Goal: Task Accomplishment & Management: Use online tool/utility

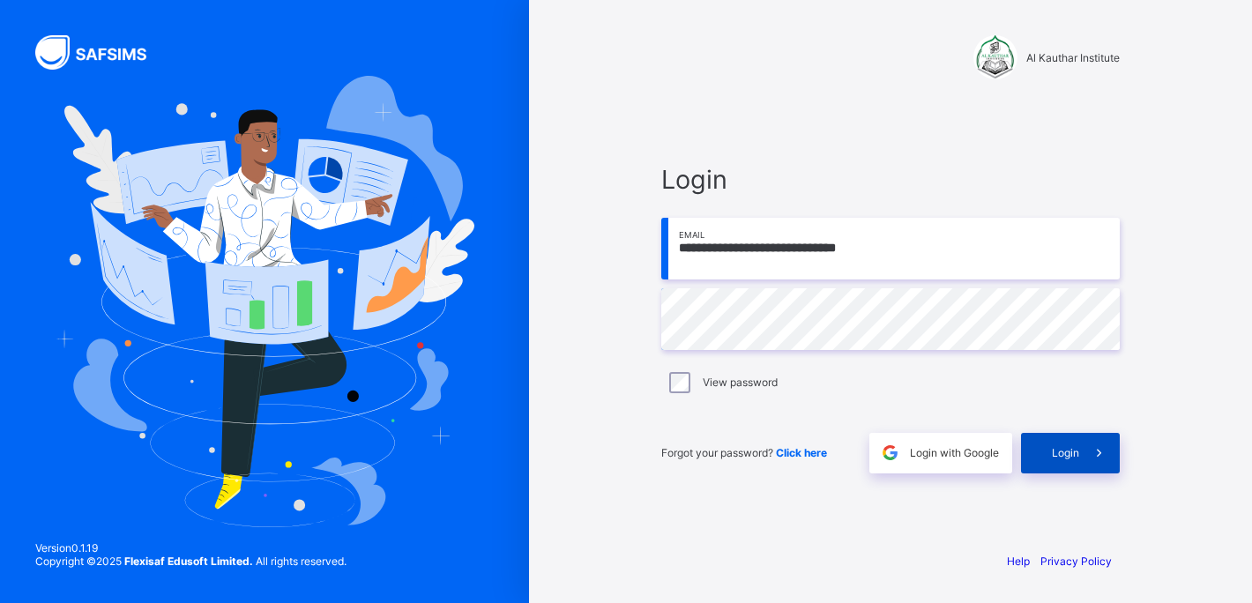
click at [1082, 451] on span at bounding box center [1099, 453] width 41 height 41
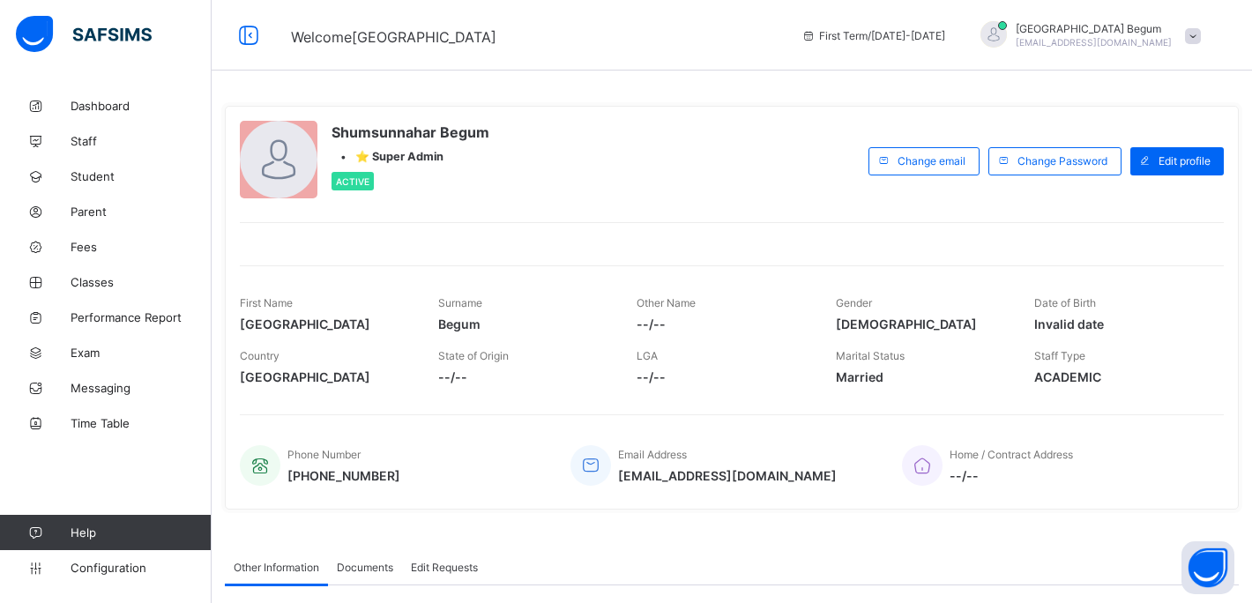
click at [584, 238] on div at bounding box center [732, 233] width 984 height 22
click at [1203, 48] on div "Shumsunnahar Begum [EMAIL_ADDRESS][DOMAIN_NAME]" at bounding box center [1086, 35] width 247 height 29
click at [657, 174] on div "Shumsunnahar Begum • ⭐ Super Admin Active" at bounding box center [550, 161] width 620 height 80
click at [1173, 33] on div "Shumsunnahar Begum [EMAIL_ADDRESS][DOMAIN_NAME]" at bounding box center [1086, 35] width 247 height 29
click at [1149, 174] on span "Logout" at bounding box center [1143, 174] width 116 height 20
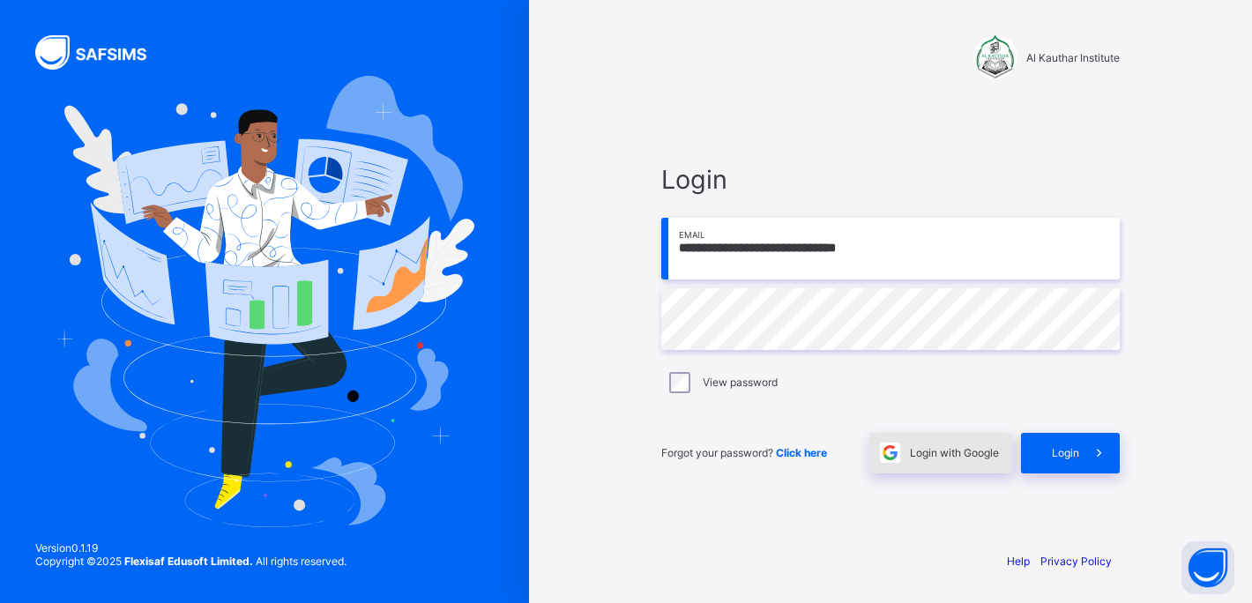
click at [924, 460] on div "Login with Google" at bounding box center [940, 453] width 143 height 41
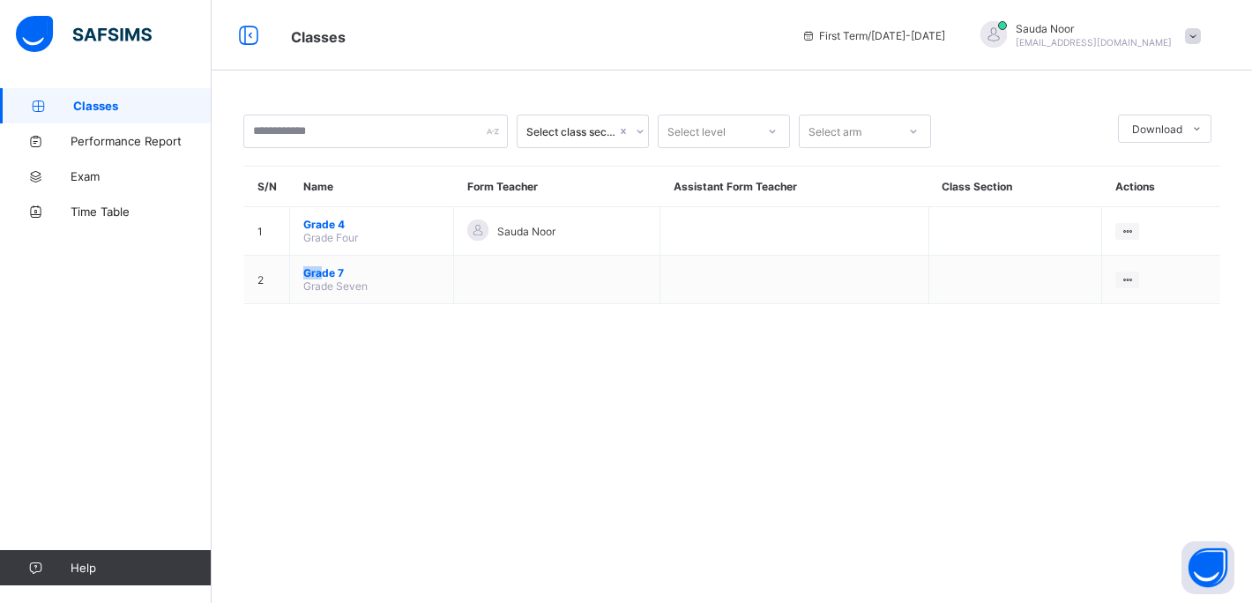
click at [329, 267] on span "Grade 7" at bounding box center [371, 272] width 137 height 13
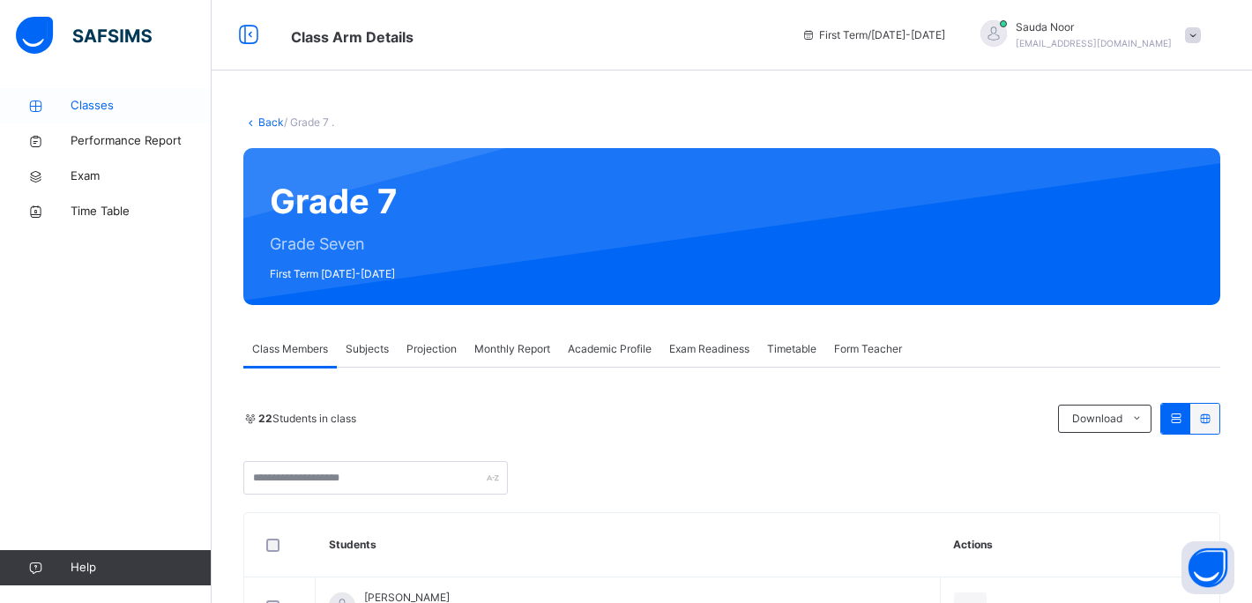
click at [96, 109] on span "Classes" at bounding box center [141, 106] width 141 height 18
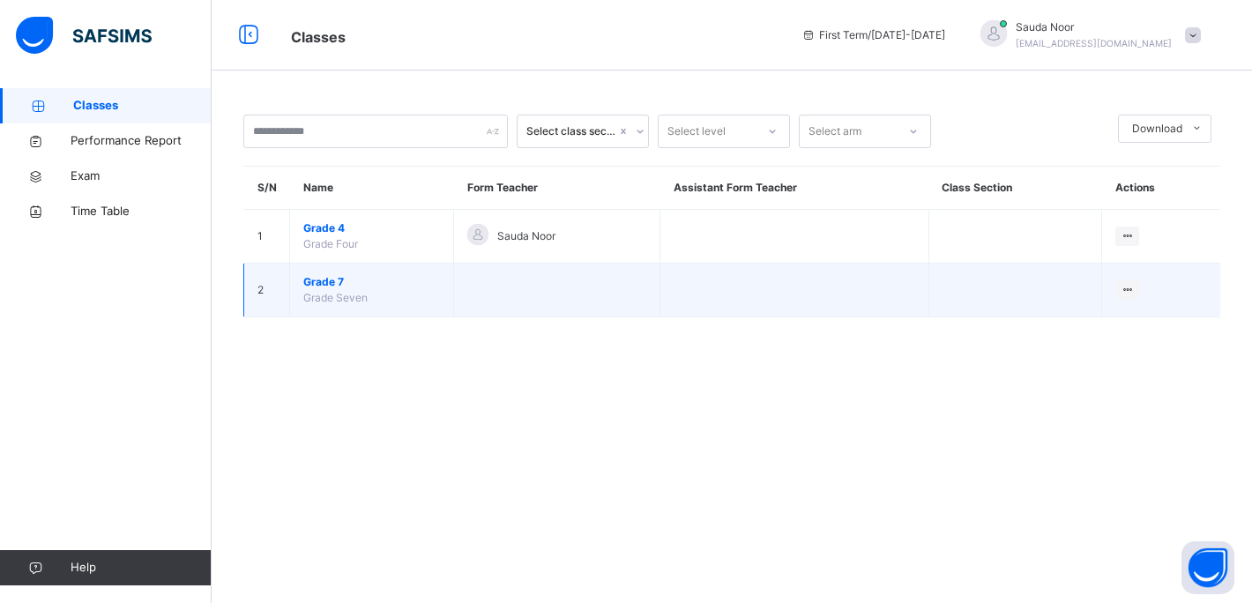
click at [345, 284] on span "Grade 7" at bounding box center [371, 282] width 137 height 16
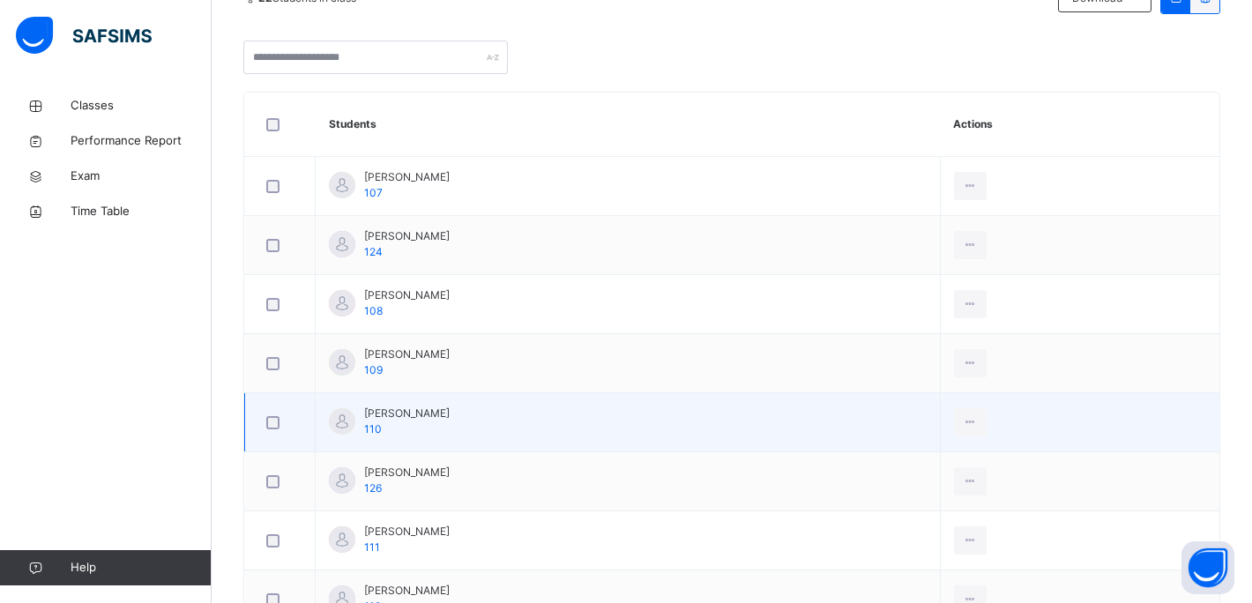
scroll to position [434, 0]
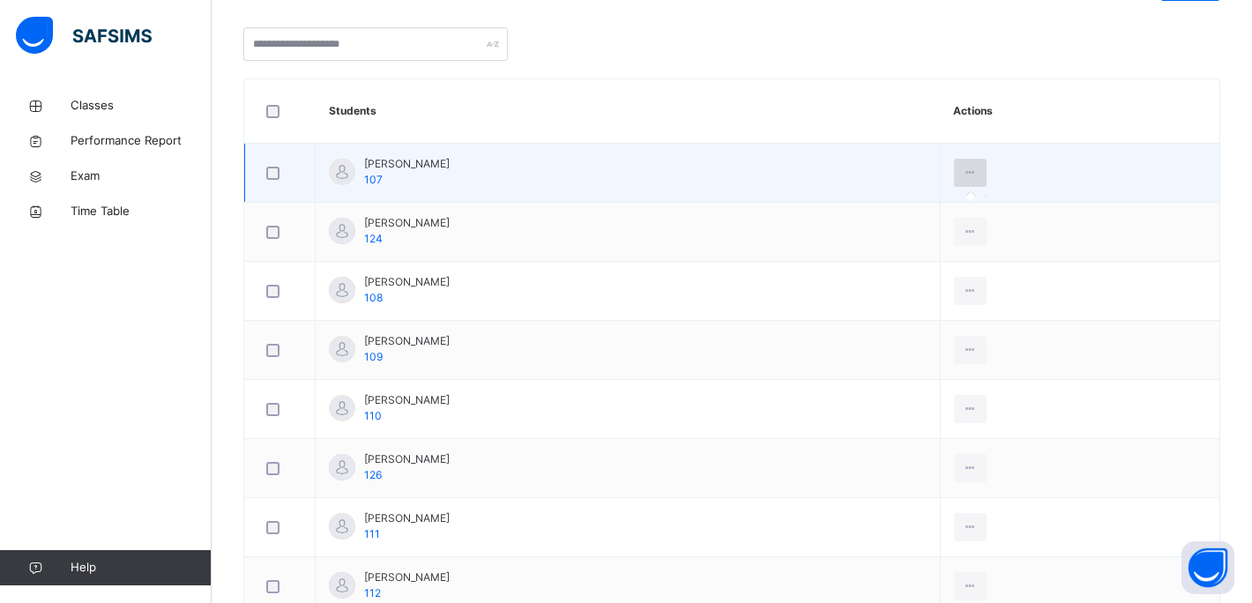
click at [969, 173] on icon at bounding box center [970, 173] width 15 height 16
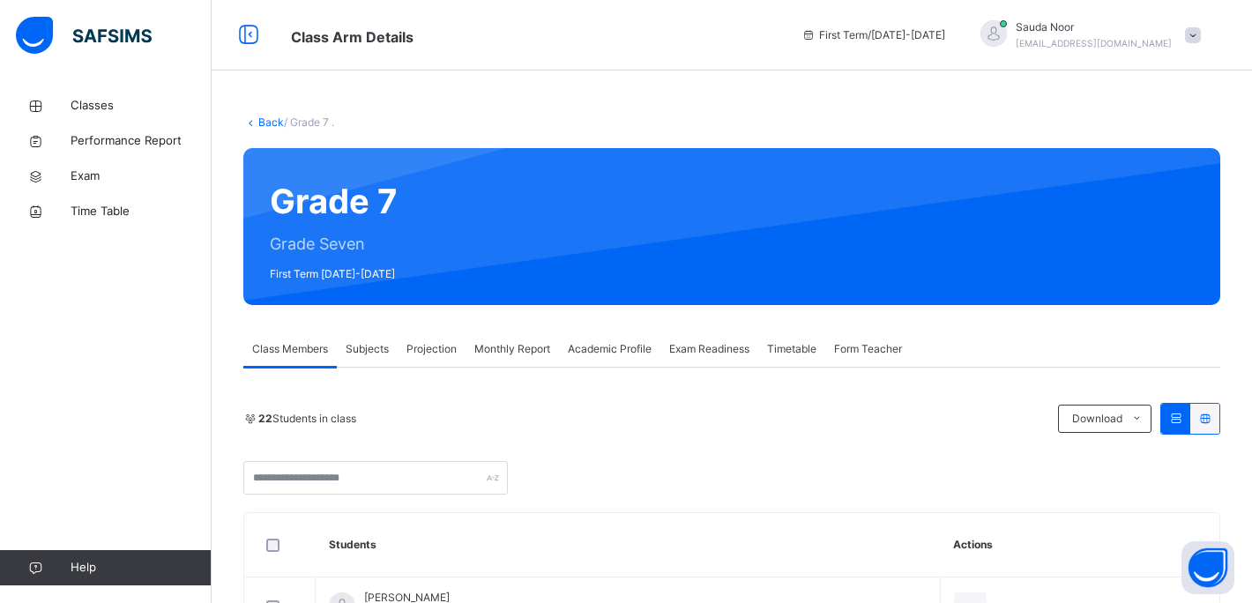
scroll to position [0, 0]
click at [105, 146] on span "Performance Report" at bounding box center [141, 141] width 141 height 18
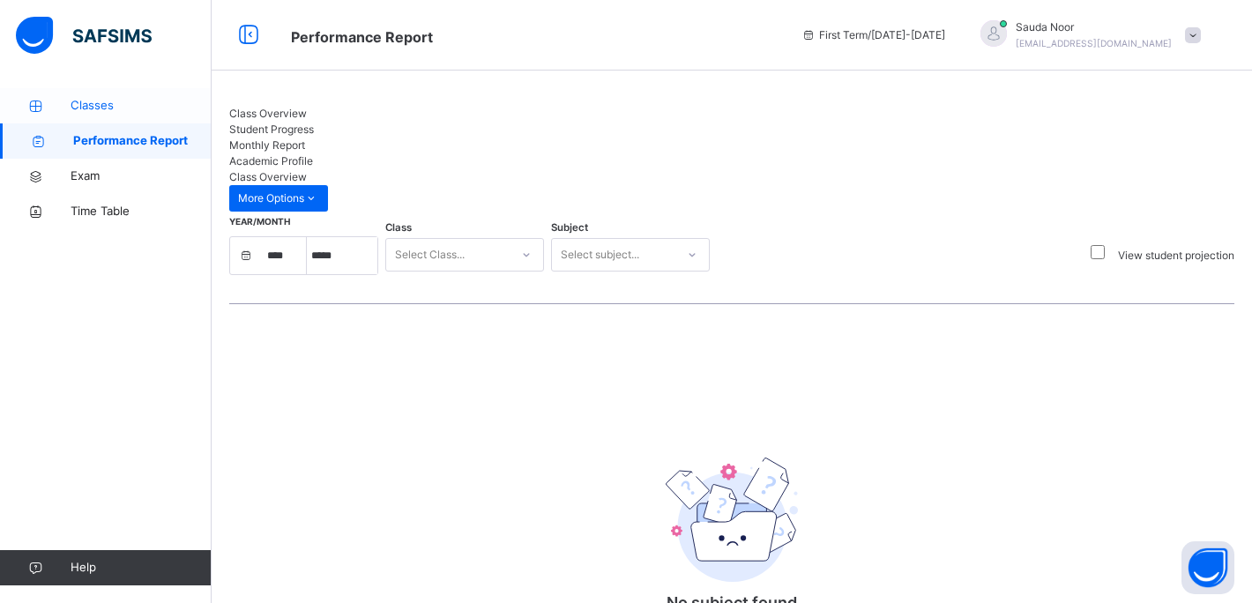
click at [103, 117] on link "Classes" at bounding box center [106, 105] width 212 height 35
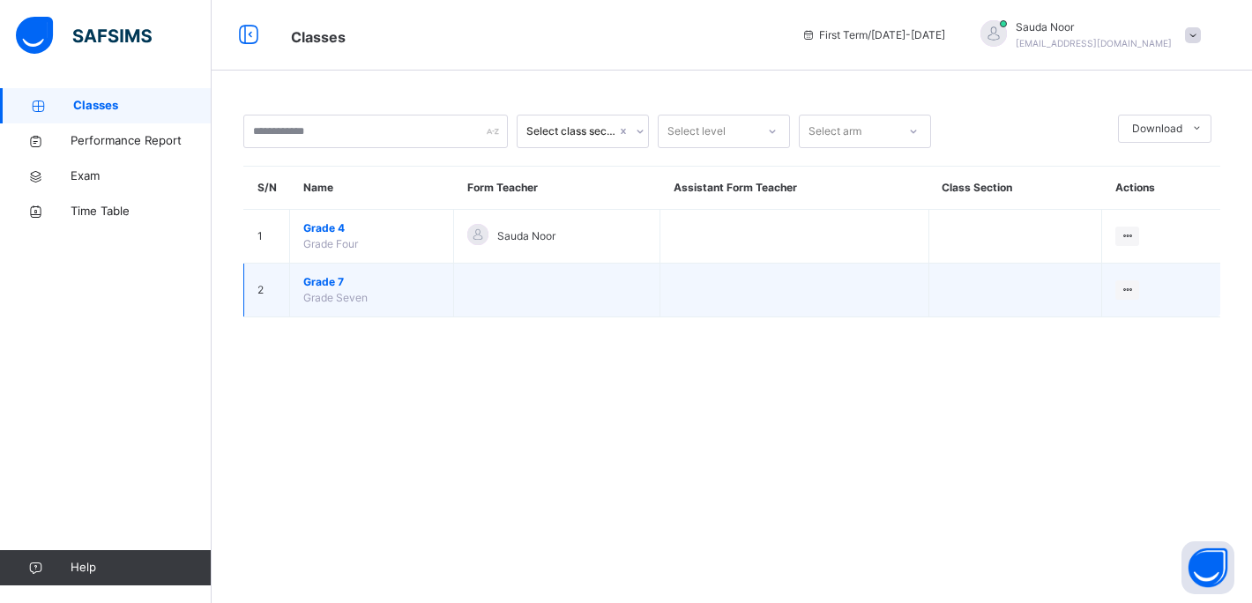
click at [352, 279] on span "Grade 7" at bounding box center [371, 282] width 137 height 16
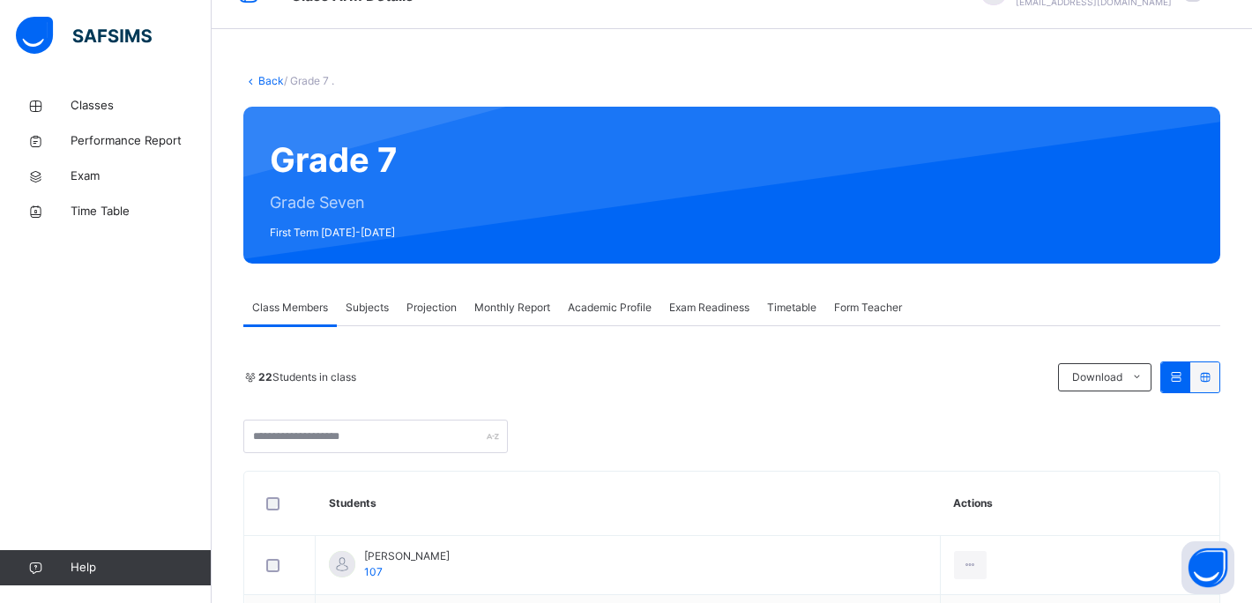
scroll to position [81, 0]
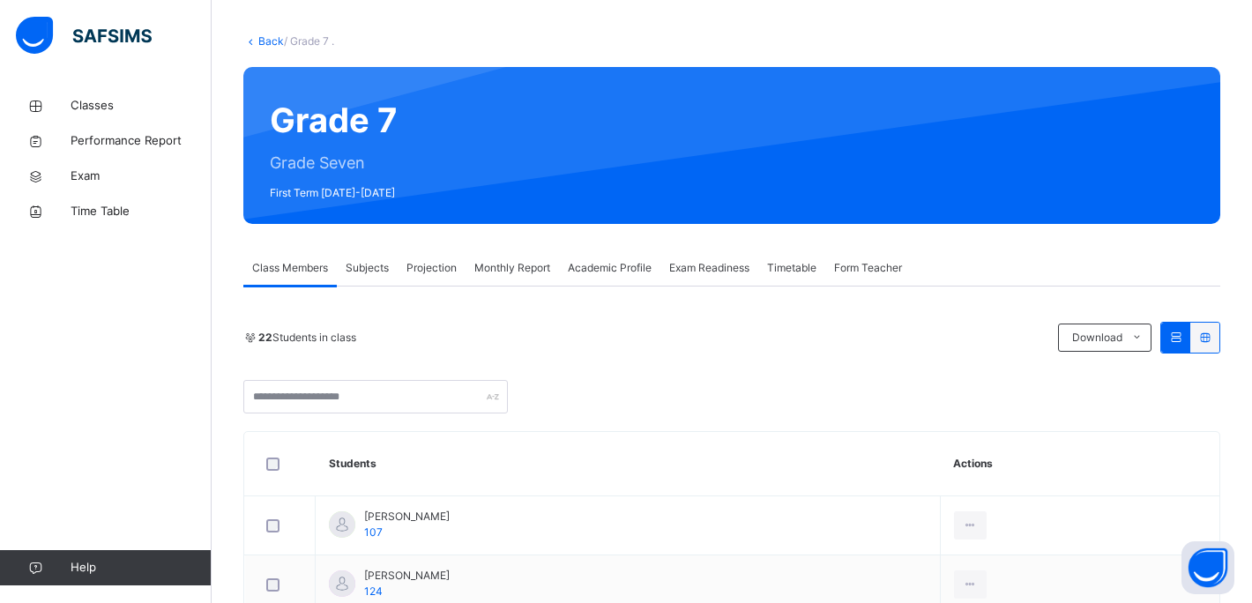
click at [388, 274] on span "Subjects" at bounding box center [367, 268] width 43 height 16
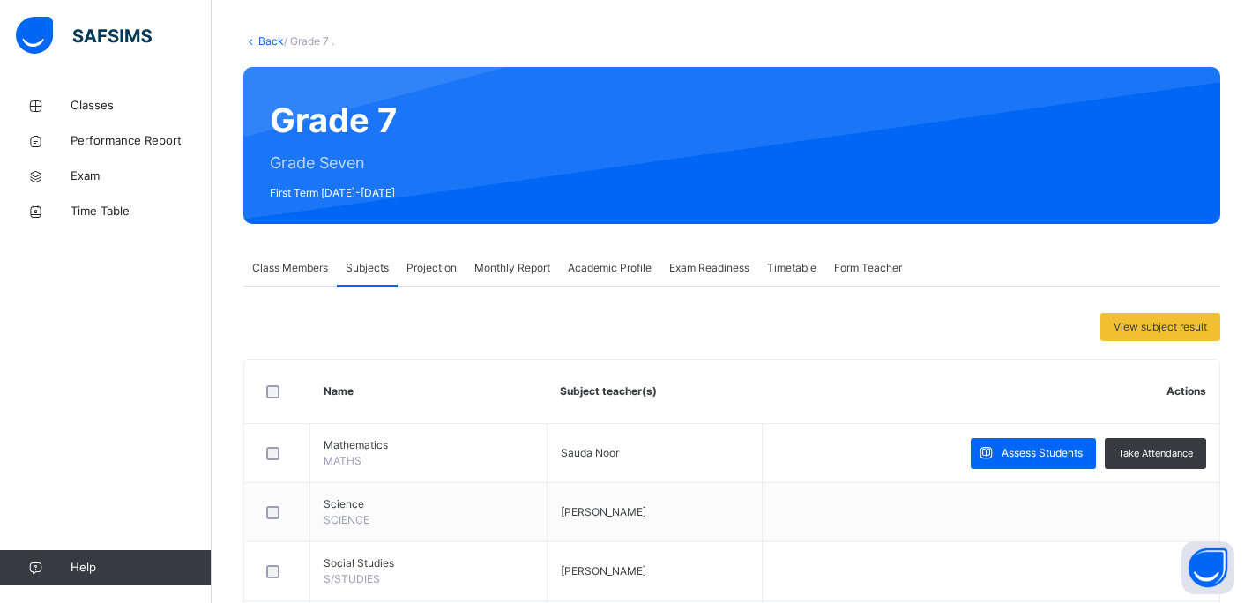
scroll to position [153, 0]
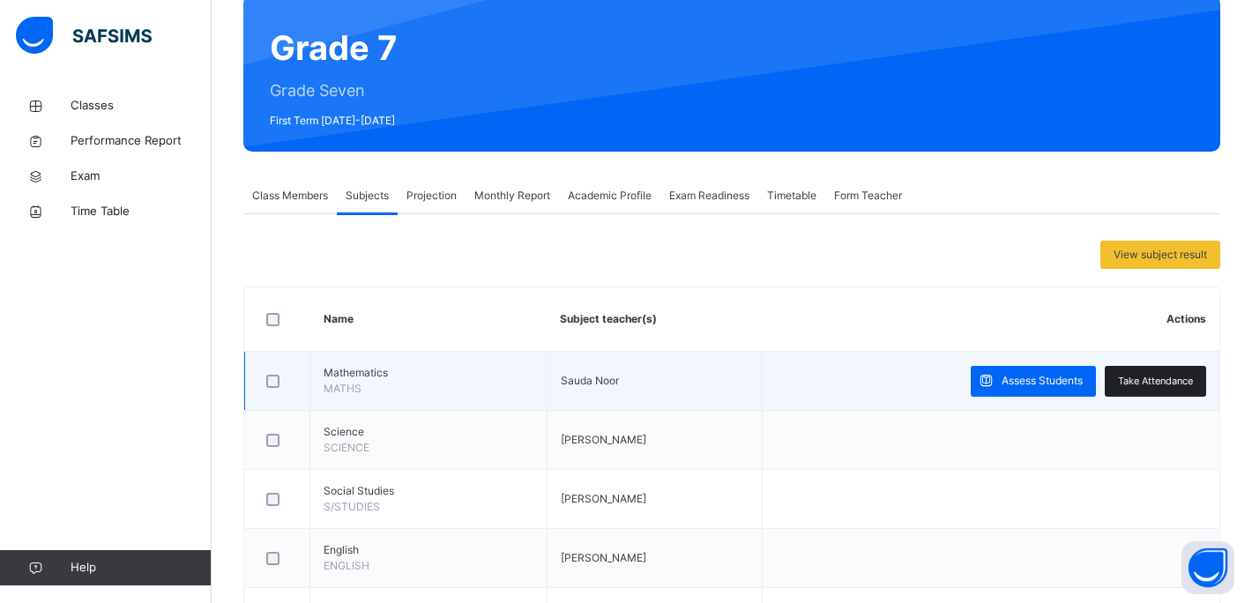
click at [1193, 380] on div "Take Attendance" at bounding box center [1154, 381] width 101 height 31
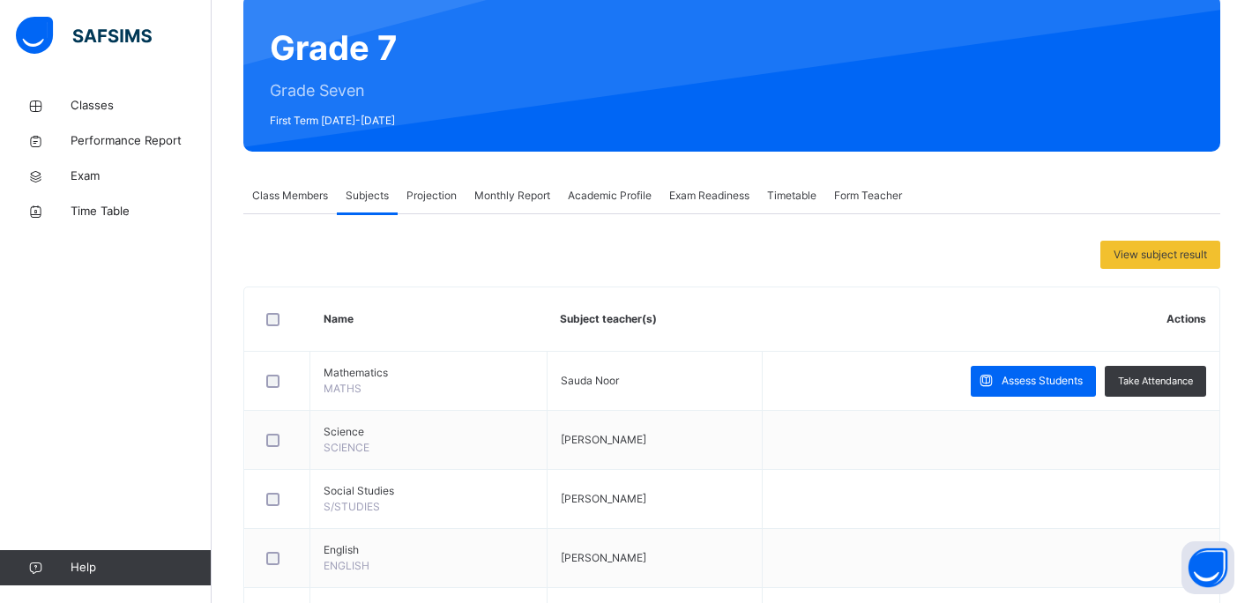
scroll to position [0, 0]
click at [284, 213] on div "Class Members Subjects Projection Monthly Report Academic Profile Exam Readines…" at bounding box center [731, 196] width 977 height 36
click at [289, 210] on div "Class Members" at bounding box center [289, 195] width 93 height 35
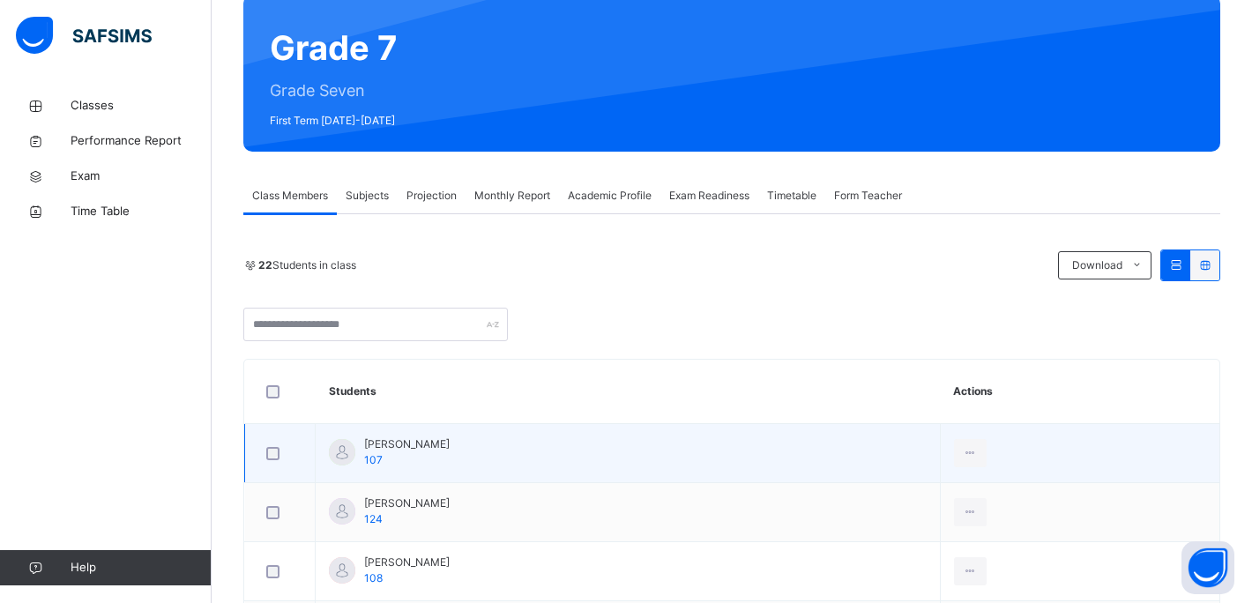
click at [386, 434] on td "Adeena Kabir 107" at bounding box center [628, 453] width 625 height 59
click at [393, 448] on span "Adeena Kabir" at bounding box center [406, 444] width 85 height 16
click at [968, 452] on icon at bounding box center [970, 453] width 15 height 16
click at [967, 456] on icon at bounding box center [970, 453] width 15 height 16
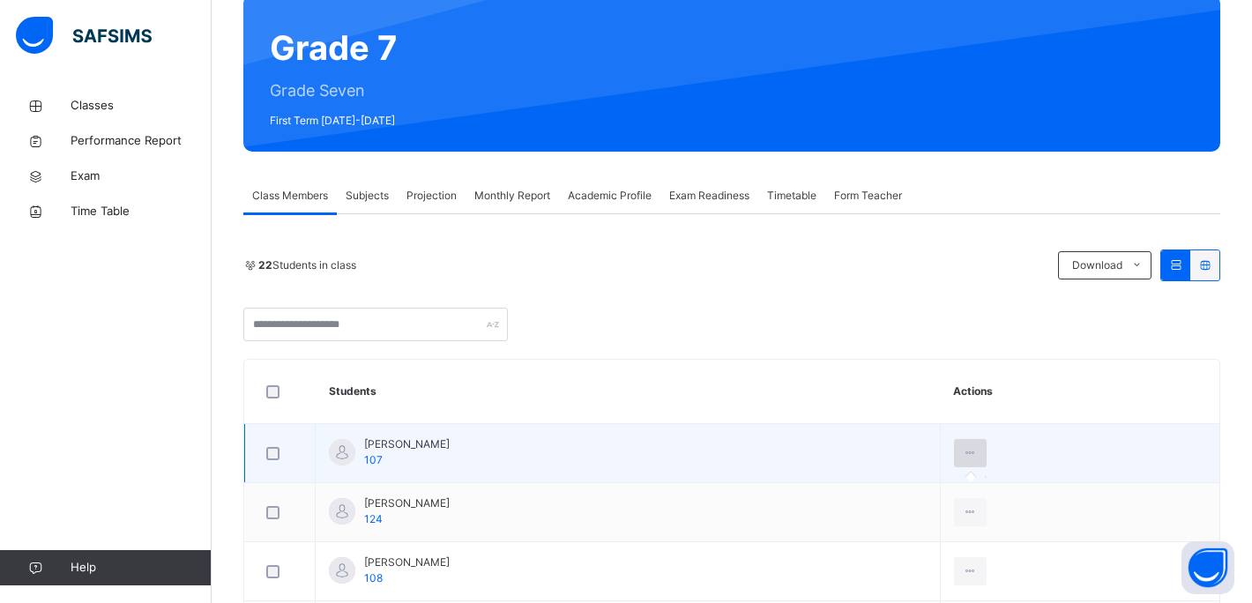
click at [977, 450] on div at bounding box center [970, 453] width 33 height 28
click at [969, 449] on icon at bounding box center [970, 453] width 15 height 16
click at [368, 451] on span "Adeena Kabir" at bounding box center [406, 444] width 85 height 16
click at [369, 451] on span "Adeena Kabir" at bounding box center [406, 444] width 85 height 16
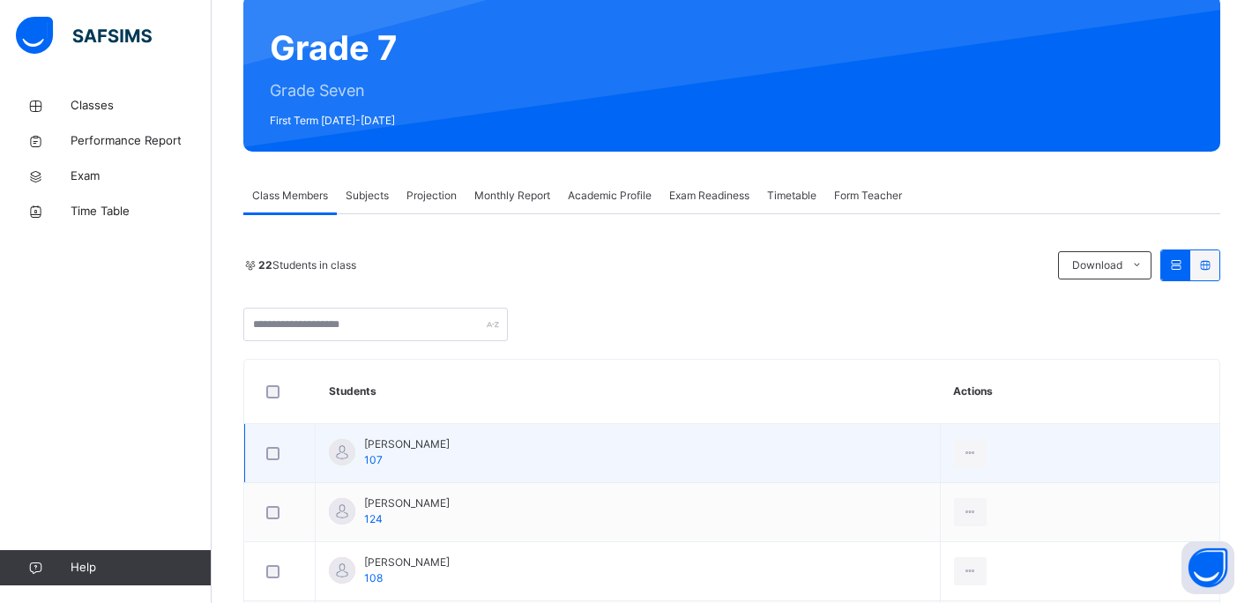
click at [331, 451] on div at bounding box center [342, 452] width 26 height 26
click at [350, 451] on div at bounding box center [342, 452] width 26 height 26
click at [985, 450] on td at bounding box center [1079, 453] width 279 height 59
click at [957, 460] on div at bounding box center [970, 453] width 33 height 28
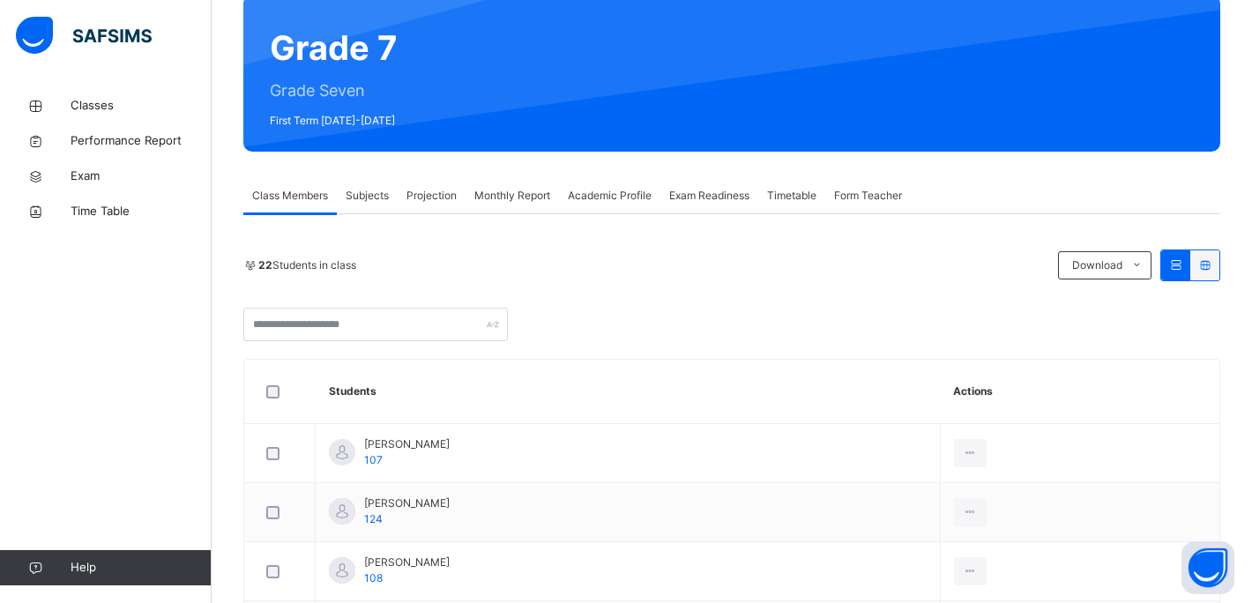
click at [384, 206] on div "Subjects" at bounding box center [367, 195] width 61 height 35
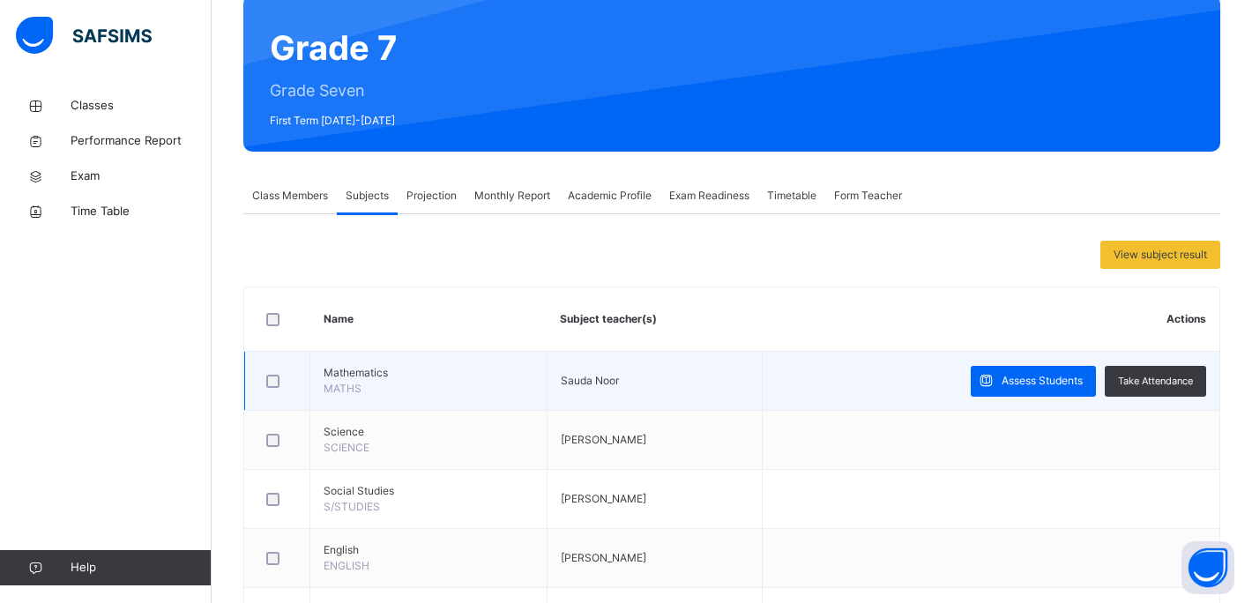
click at [456, 376] on span "Mathematics" at bounding box center [428, 373] width 210 height 16
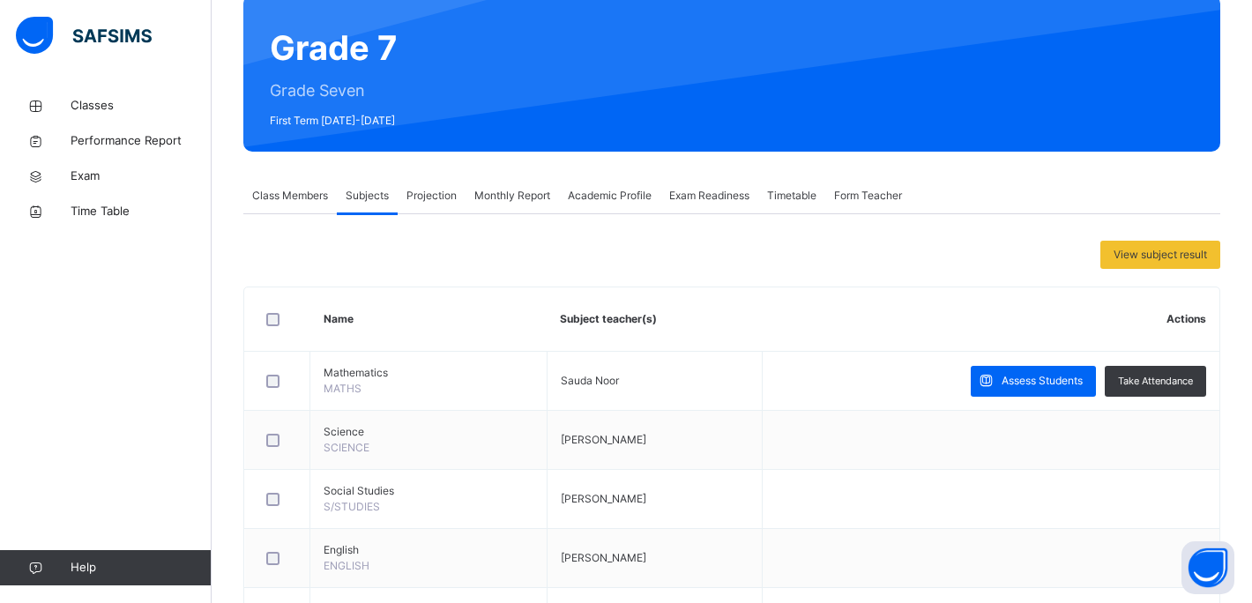
click at [281, 203] on span "Class Members" at bounding box center [290, 196] width 76 height 16
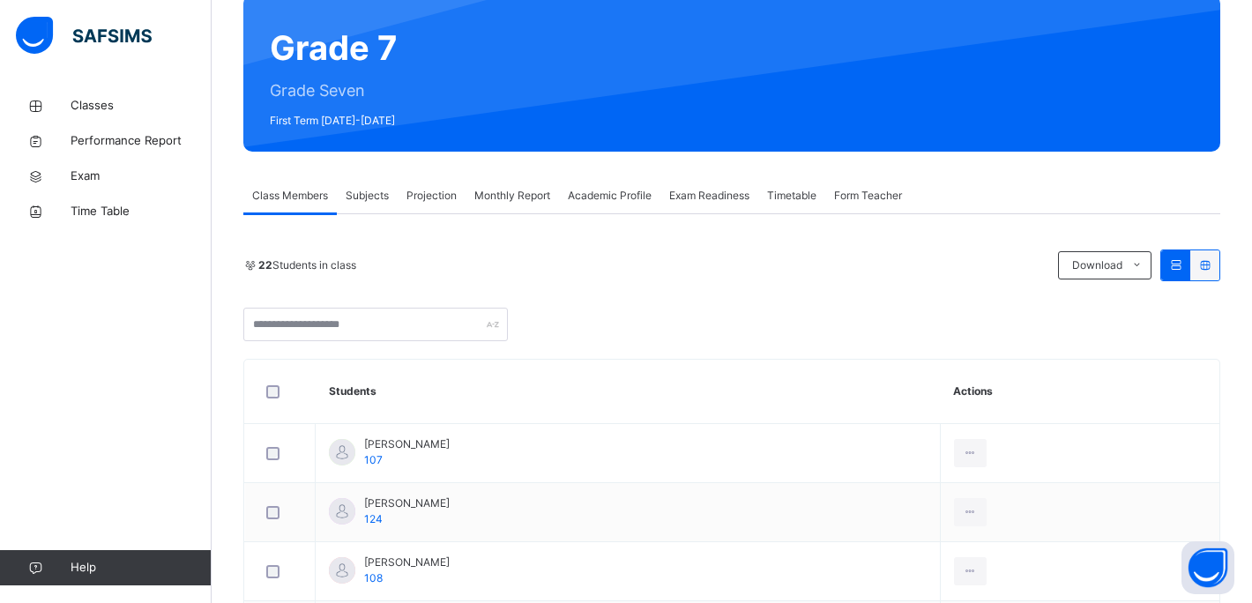
click at [445, 197] on span "Projection" at bounding box center [431, 196] width 50 height 16
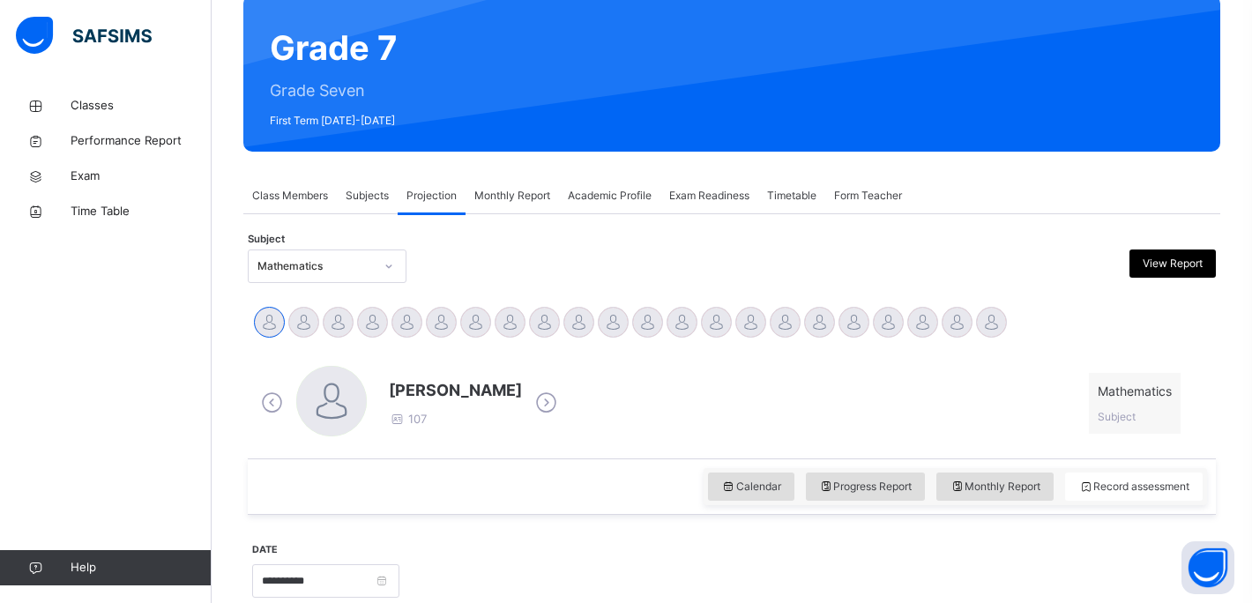
click at [280, 200] on span "Class Members" at bounding box center [290, 196] width 76 height 16
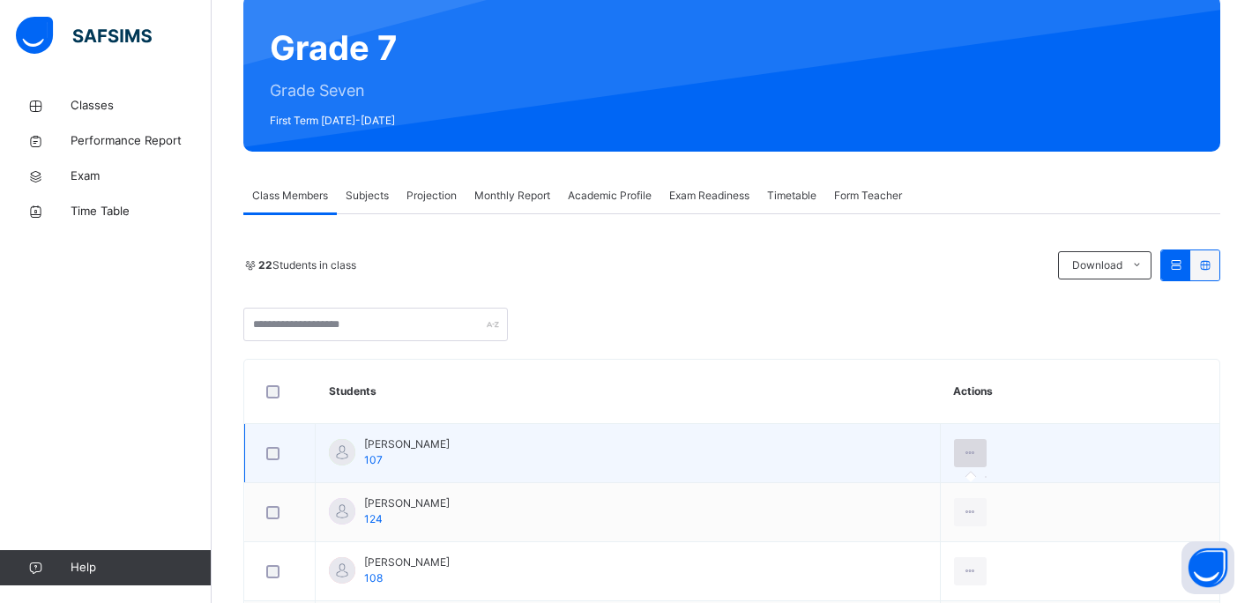
click at [968, 442] on div at bounding box center [970, 453] width 33 height 28
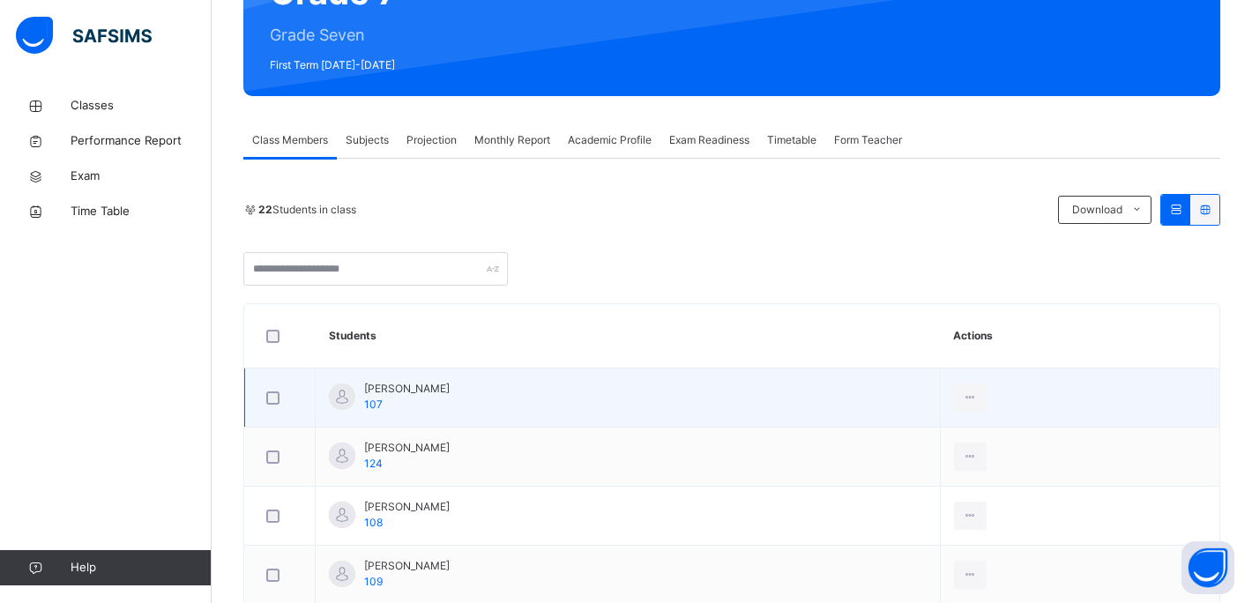
scroll to position [221, 0]
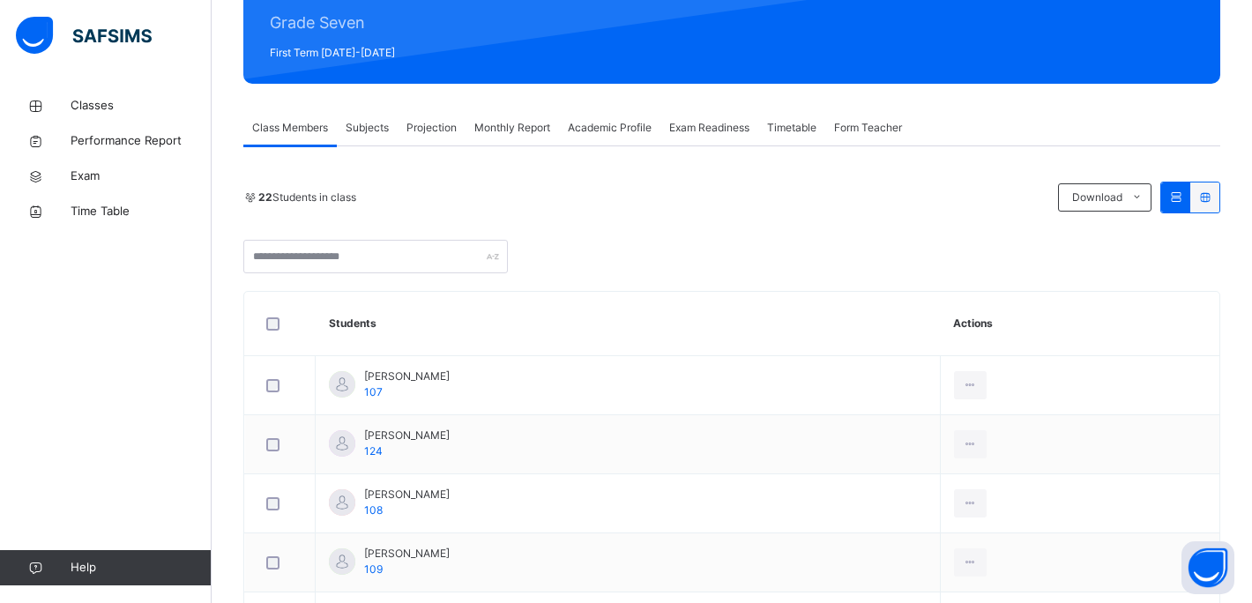
click at [506, 125] on span "Monthly Report" at bounding box center [512, 128] width 76 height 16
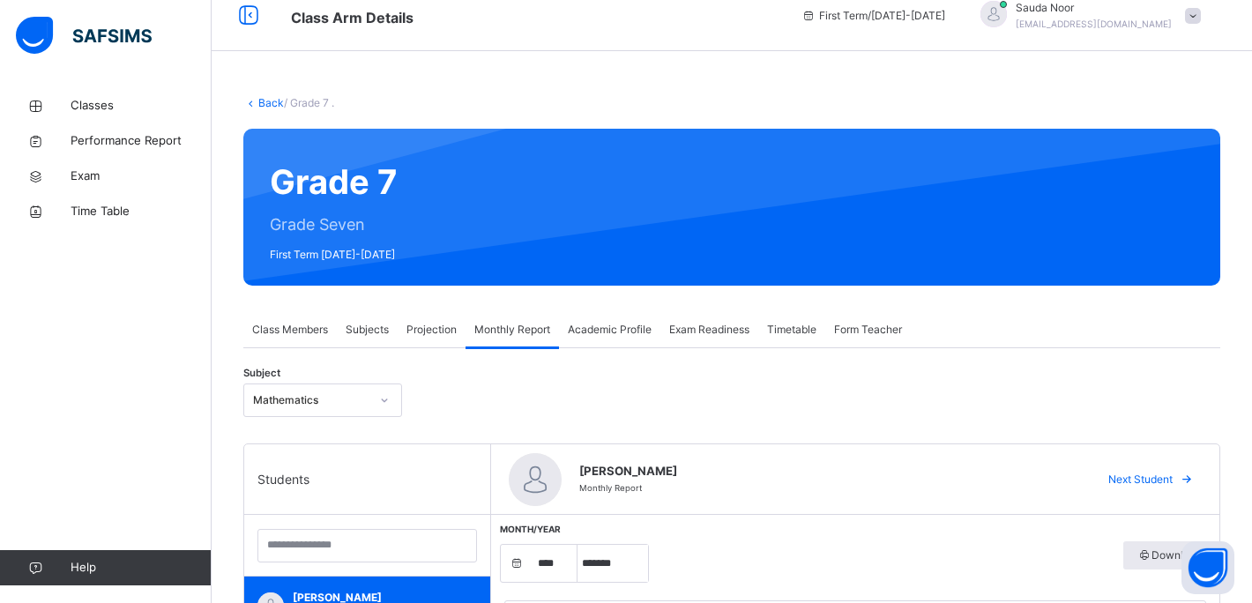
scroll to position [18, 0]
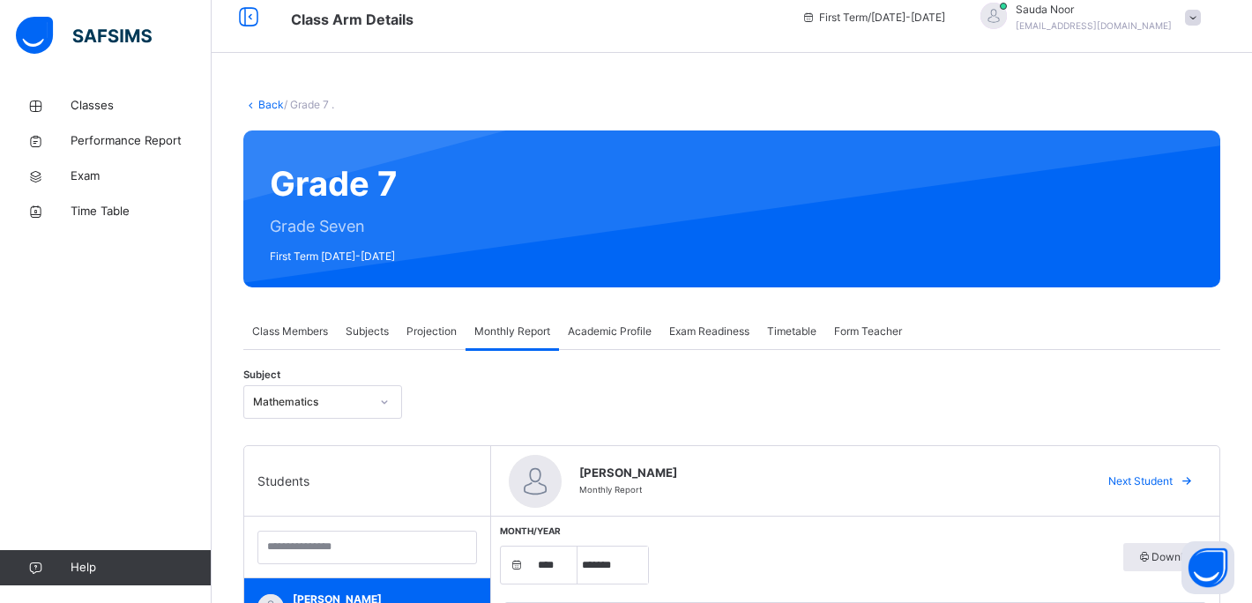
click at [368, 319] on div "Subjects" at bounding box center [367, 331] width 61 height 35
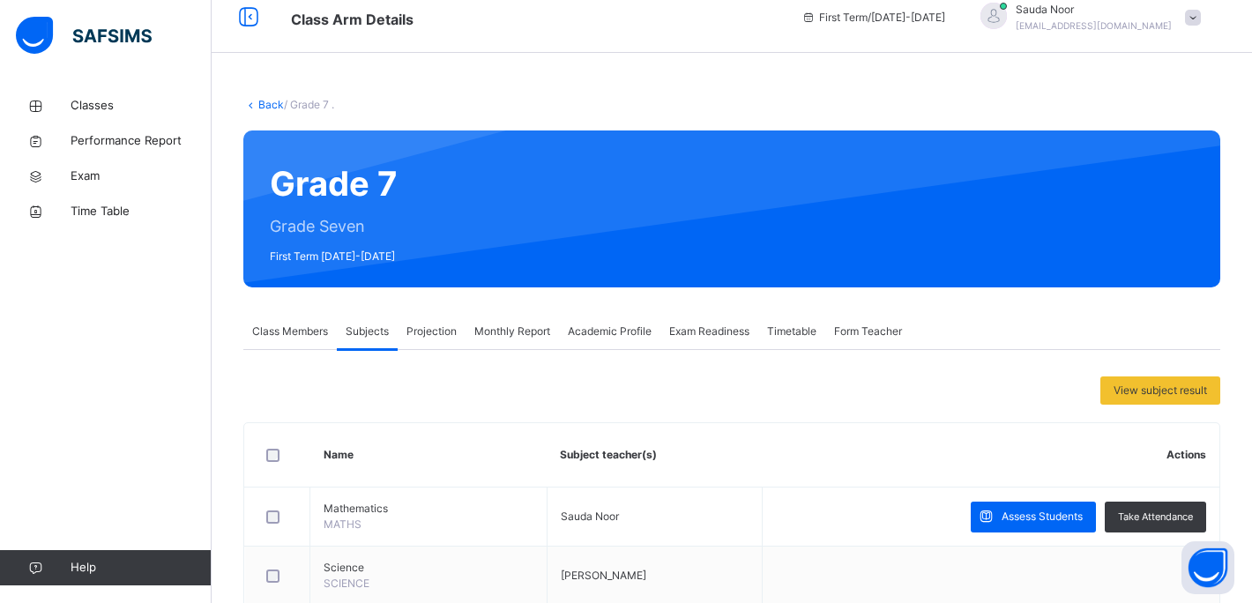
scroll to position [85, 0]
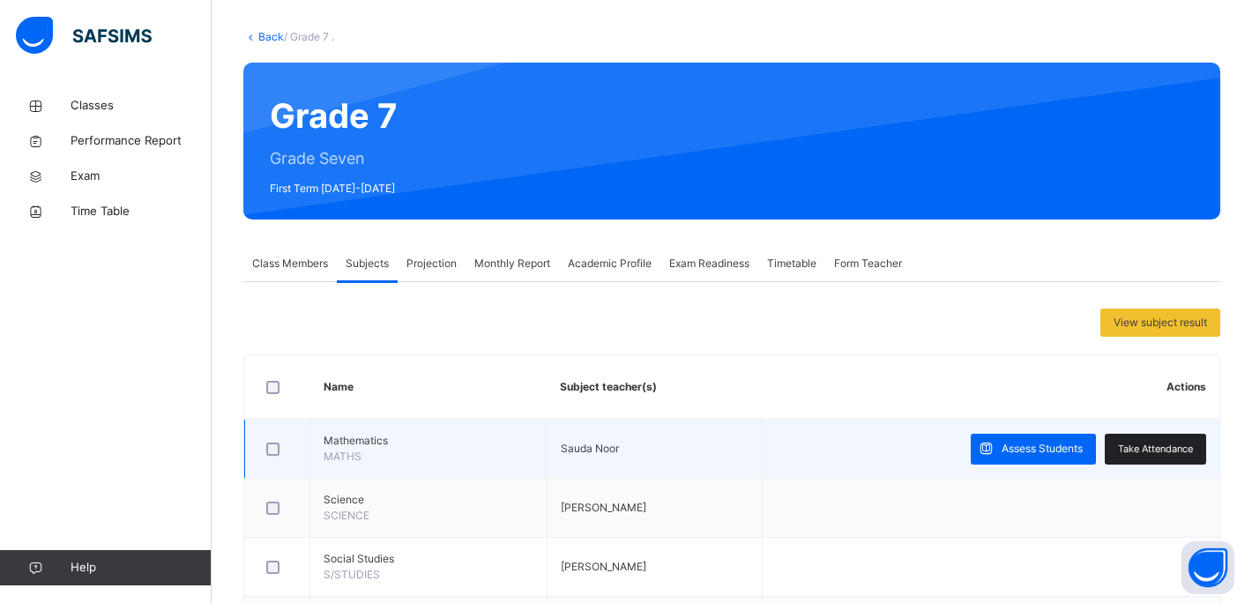
click at [1197, 441] on div "Take Attendance" at bounding box center [1154, 449] width 101 height 31
